Goal: Task Accomplishment & Management: Manage account settings

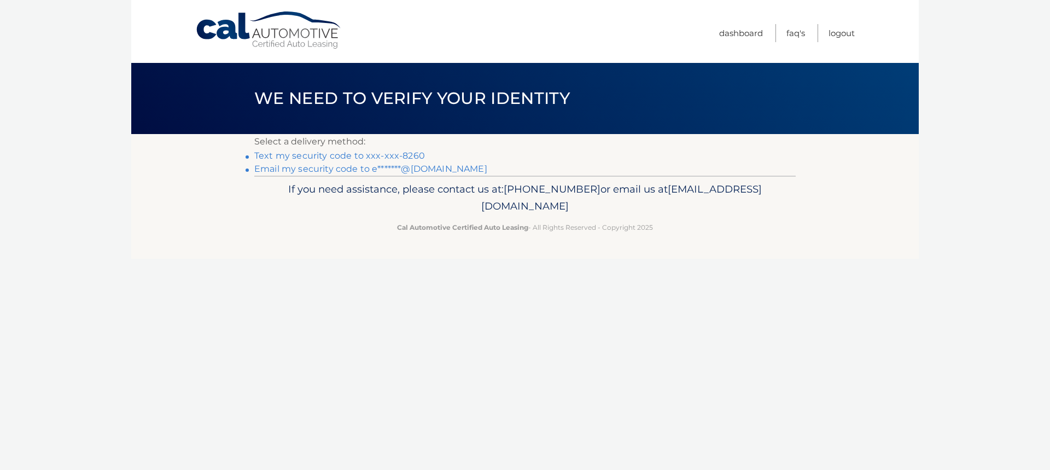
click at [323, 157] on link "Text my security code to xxx-xxx-8260" at bounding box center [339, 155] width 171 height 10
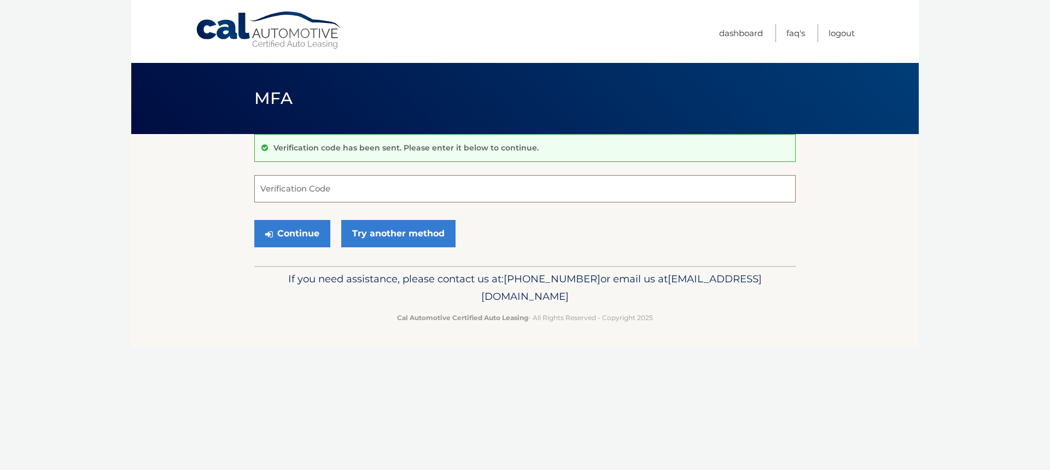
click at [337, 189] on input "Verification Code" at bounding box center [524, 188] width 541 height 27
paste input "781099"
type input "781099"
click at [306, 235] on button "Continue" at bounding box center [292, 233] width 76 height 27
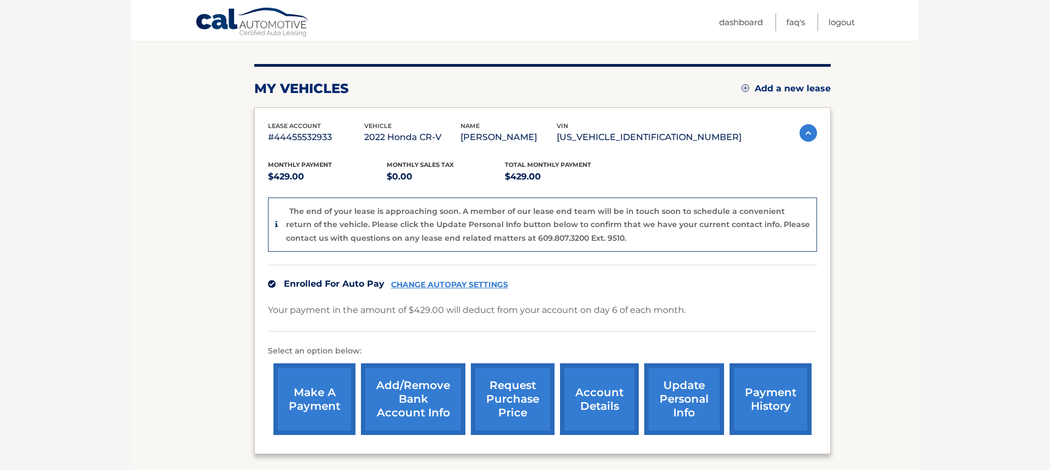
scroll to position [119, 0]
click at [614, 399] on link "account details" at bounding box center [599, 399] width 79 height 72
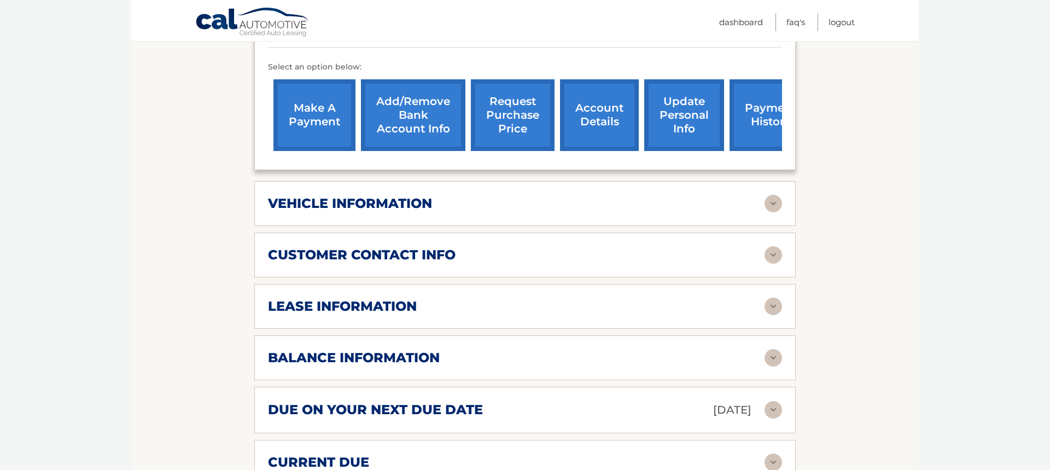
scroll to position [382, 0]
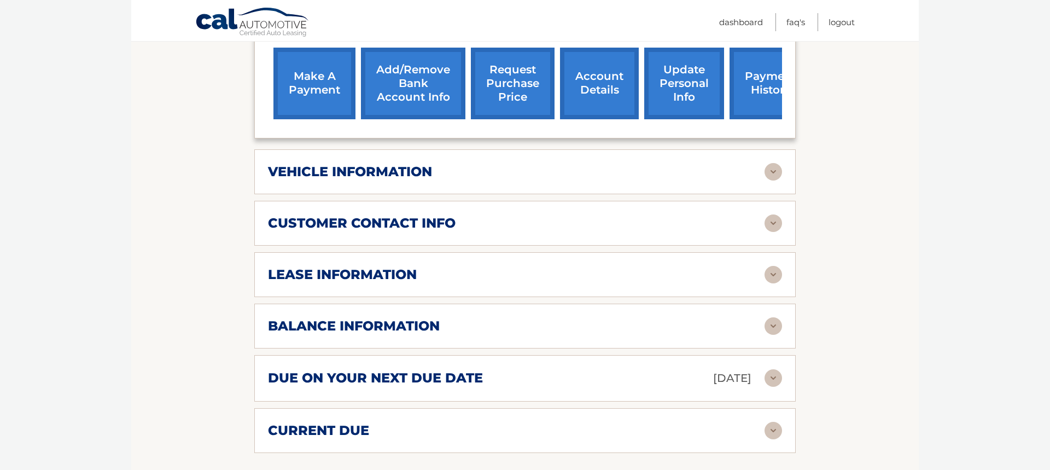
click at [772, 170] on img at bounding box center [774, 172] width 18 height 18
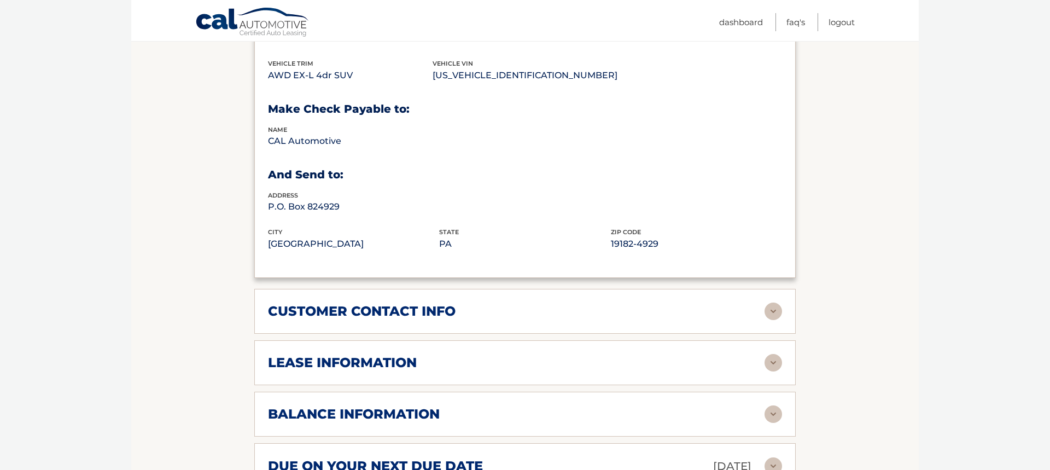
scroll to position [561, 0]
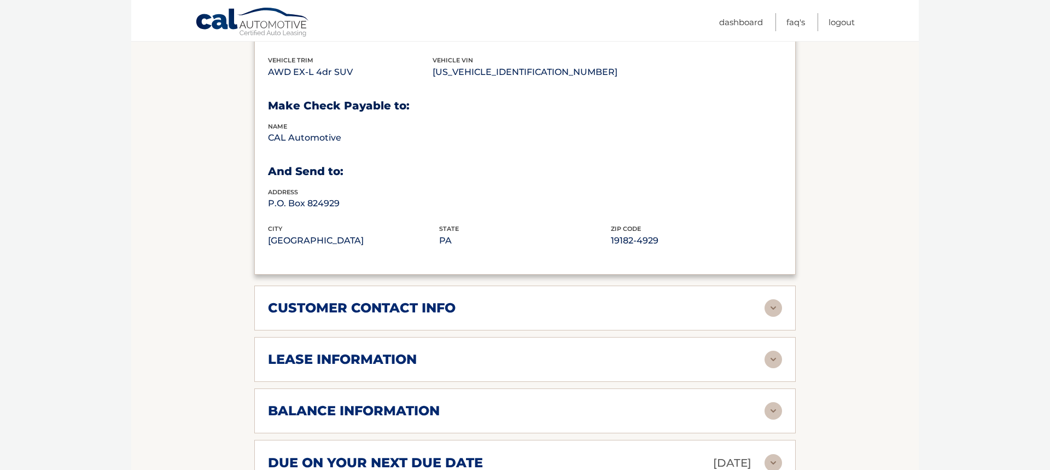
click at [776, 304] on img at bounding box center [774, 308] width 18 height 18
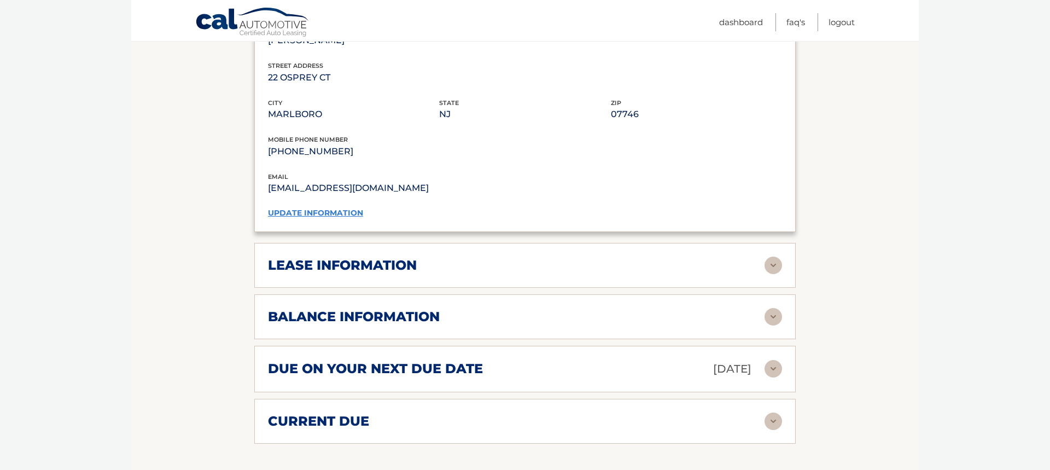
scroll to position [890, 0]
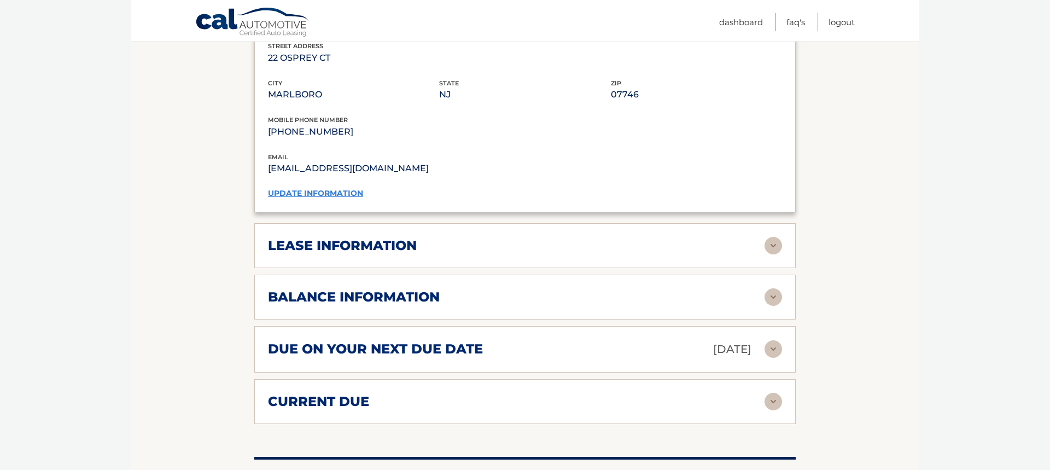
click at [768, 242] on img at bounding box center [774, 246] width 18 height 18
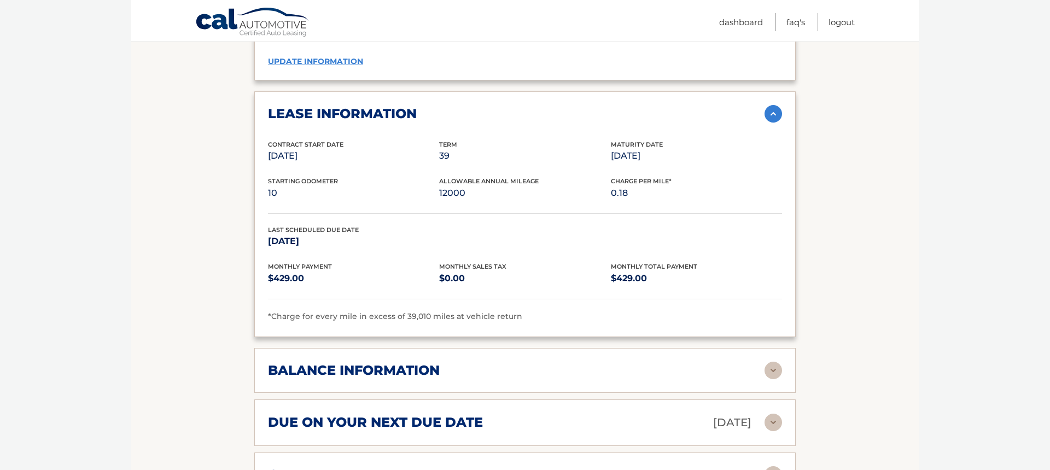
scroll to position [1024, 0]
click at [775, 366] on img at bounding box center [774, 371] width 18 height 18
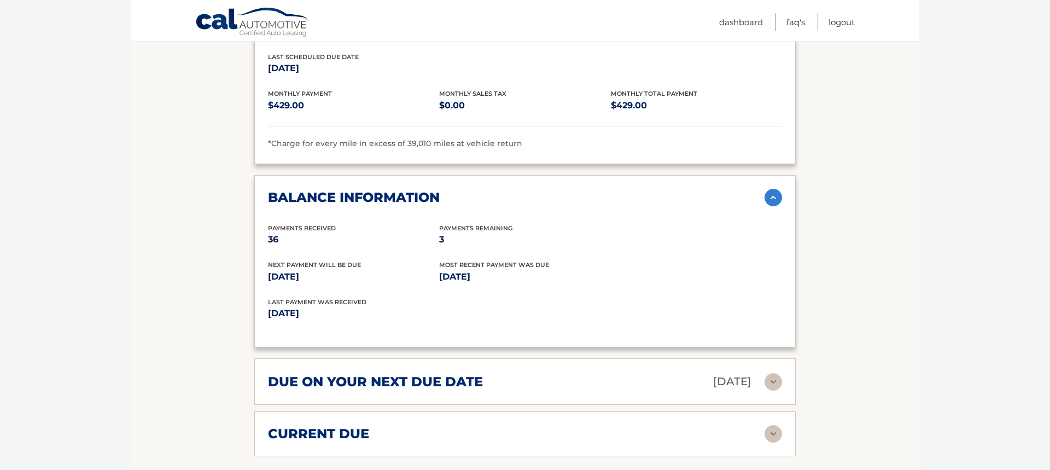
scroll to position [1199, 0]
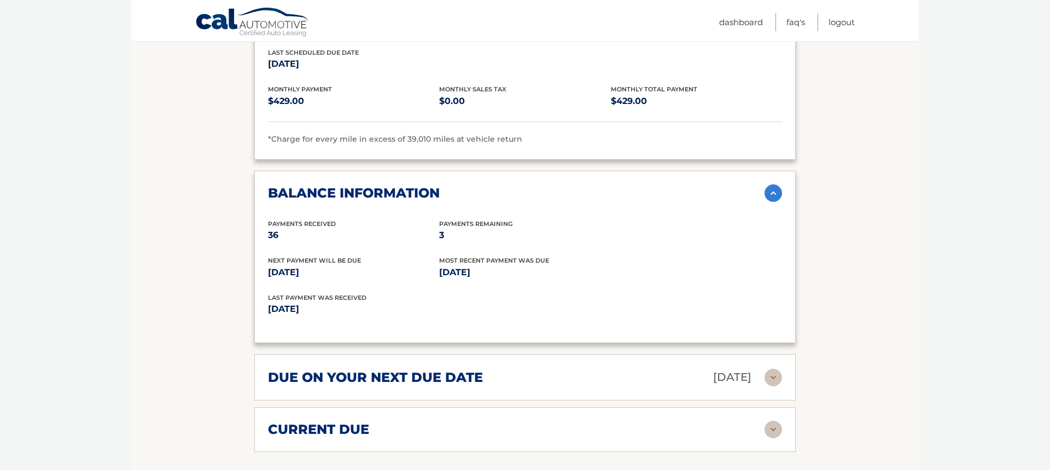
click at [774, 421] on img at bounding box center [774, 430] width 18 height 18
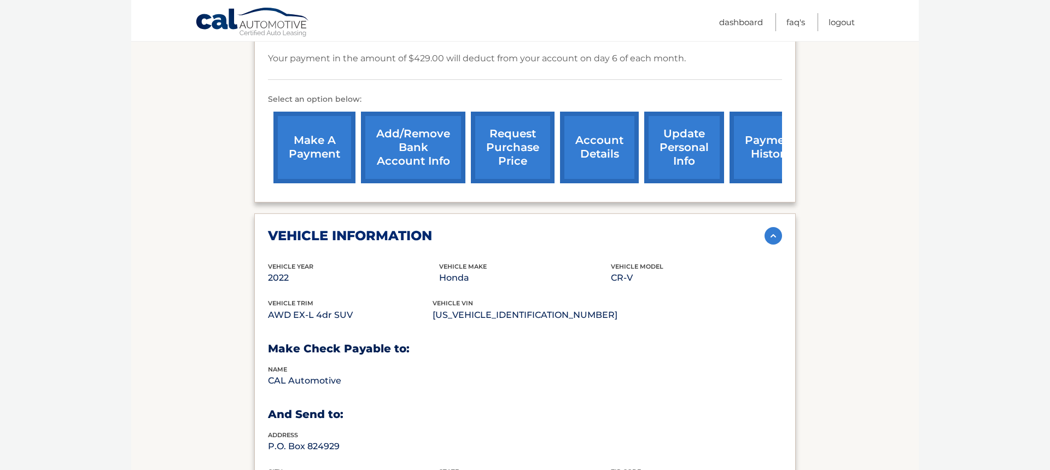
scroll to position [316, 0]
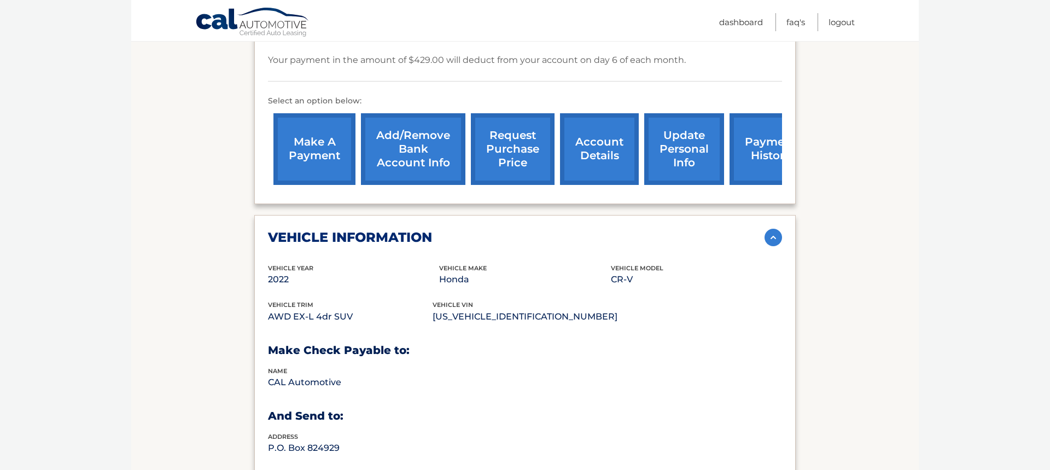
click at [770, 232] on img at bounding box center [774, 238] width 18 height 18
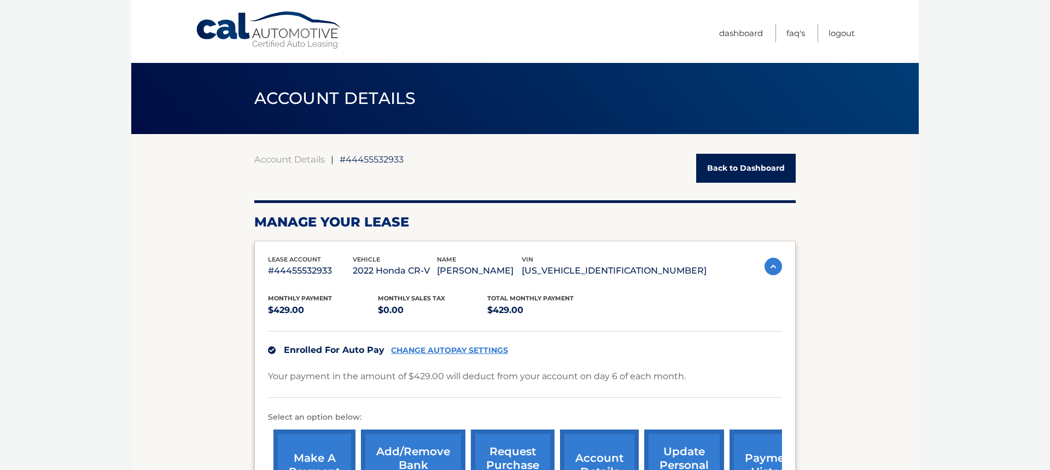
scroll to position [0, 0]
click at [803, 34] on link "FAQ's" at bounding box center [796, 33] width 19 height 18
